Goal: Task Accomplishment & Management: Manage account settings

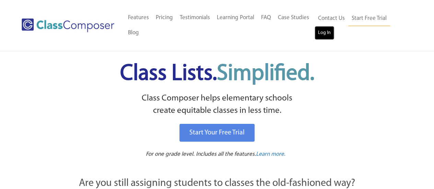
click at [324, 31] on link "Log In" at bounding box center [325, 33] width 20 height 14
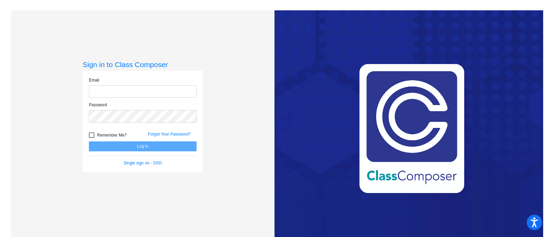
type input "[EMAIL_ADDRESS][PERSON_NAME][DOMAIN_NAME]"
click at [104, 136] on span "Remember Me?" at bounding box center [112, 135] width 30 height 8
click at [92, 138] on input "Remember Me?" at bounding box center [91, 138] width 0 height 0
checkbox input "true"
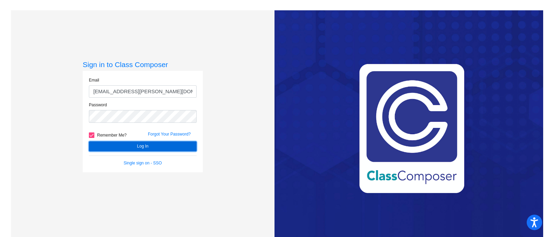
click at [117, 141] on button "Log In" at bounding box center [143, 146] width 108 height 10
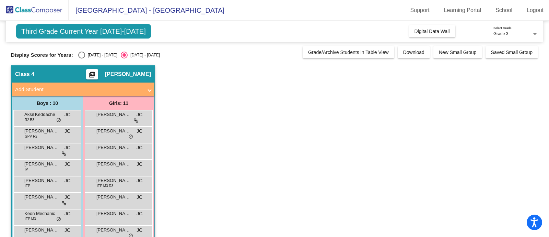
click at [84, 56] on div "Select an option" at bounding box center [81, 55] width 7 height 7
click at [82, 58] on input "[DATE] - [DATE]" at bounding box center [81, 58] width 0 height 0
radio input "true"
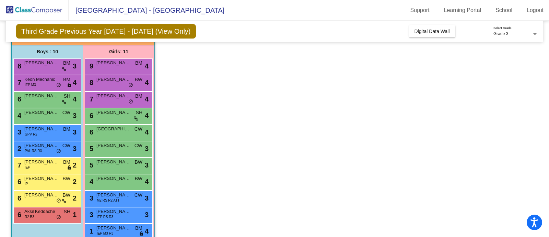
scroll to position [53, 0]
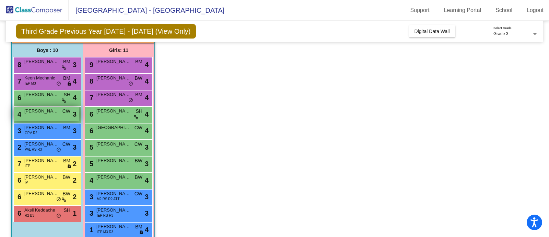
click at [35, 110] on span "[PERSON_NAME]" at bounding box center [41, 110] width 34 height 7
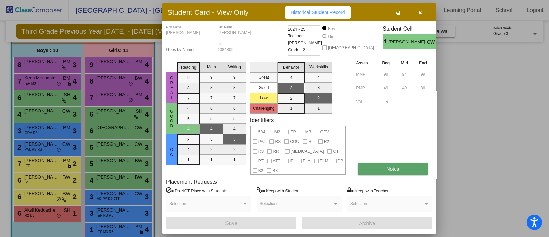
click at [391, 166] on span "Notes" at bounding box center [393, 168] width 13 height 5
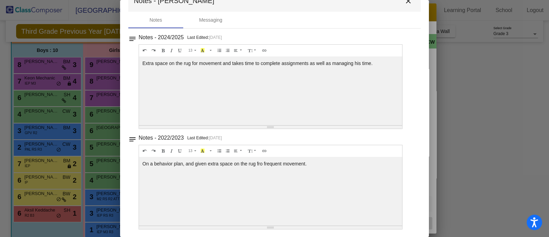
scroll to position [0, 0]
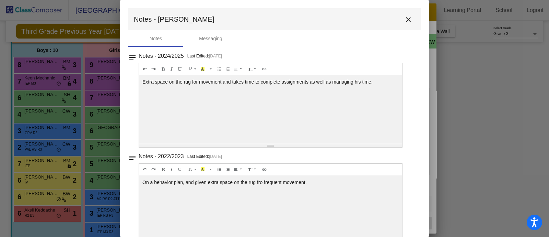
click at [406, 19] on mat-icon "close" at bounding box center [409, 19] width 8 height 8
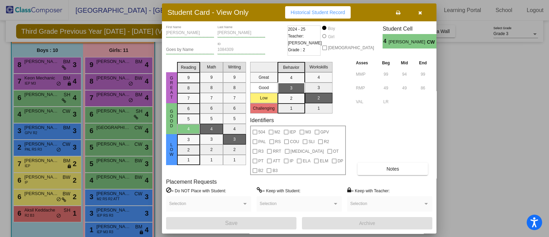
click at [420, 15] on icon "button" at bounding box center [421, 12] width 4 height 5
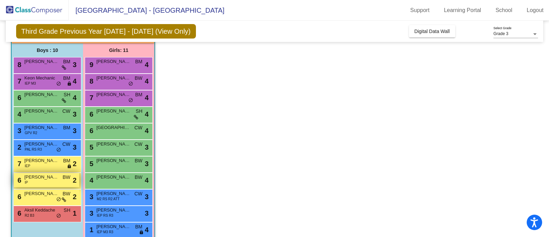
click at [42, 183] on div "6 [PERSON_NAME] IP BW lock do_not_disturb_alt 2" at bounding box center [47, 180] width 66 height 14
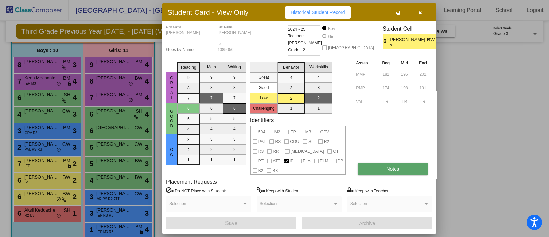
click at [397, 166] on span "Notes" at bounding box center [393, 168] width 13 height 5
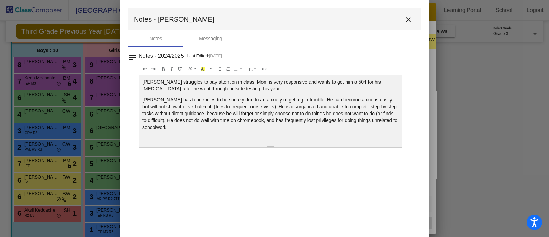
click at [410, 24] on button "close" at bounding box center [409, 19] width 14 height 14
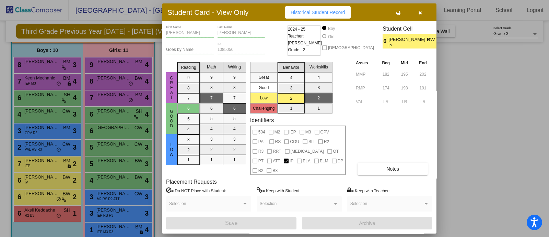
click at [421, 15] on icon "button" at bounding box center [421, 12] width 4 height 5
